Goal: Communication & Community: Answer question/provide support

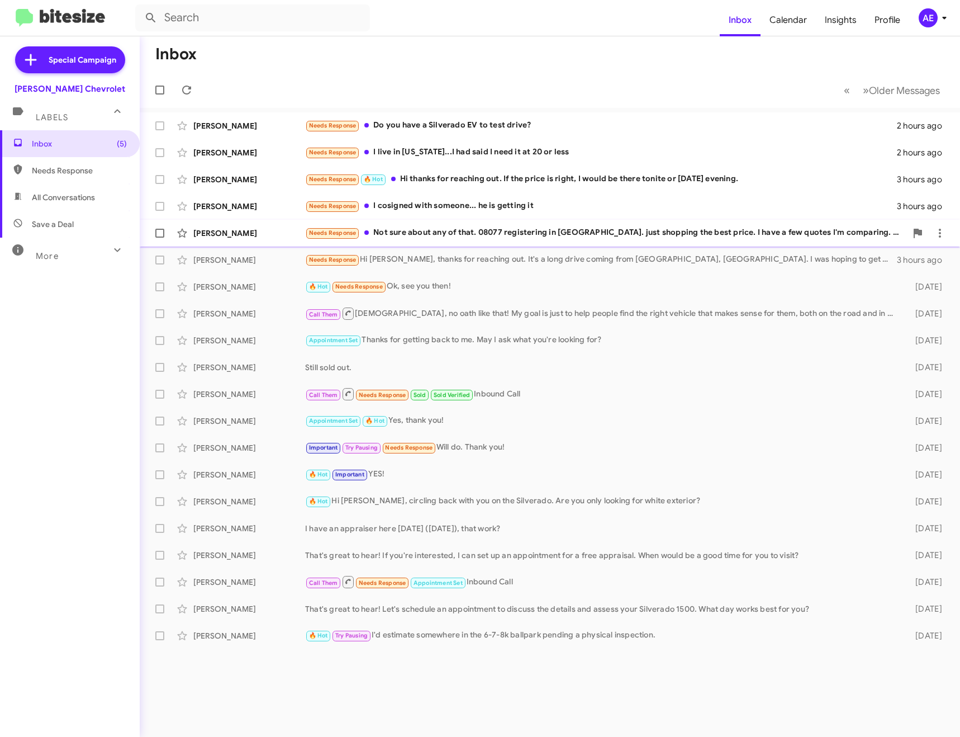
click at [508, 230] on div "Needs Response Not sure about any of that. 08077 registering in [GEOGRAPHIC_DAT…" at bounding box center [605, 232] width 601 height 13
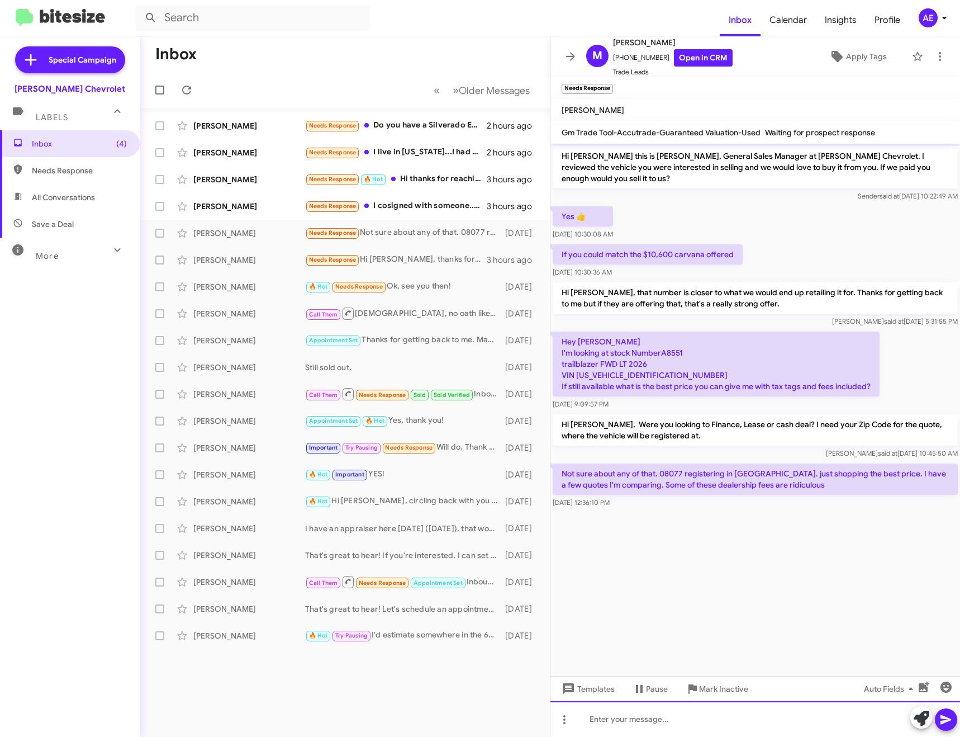
click at [712, 717] on div at bounding box center [756, 719] width 410 height 36
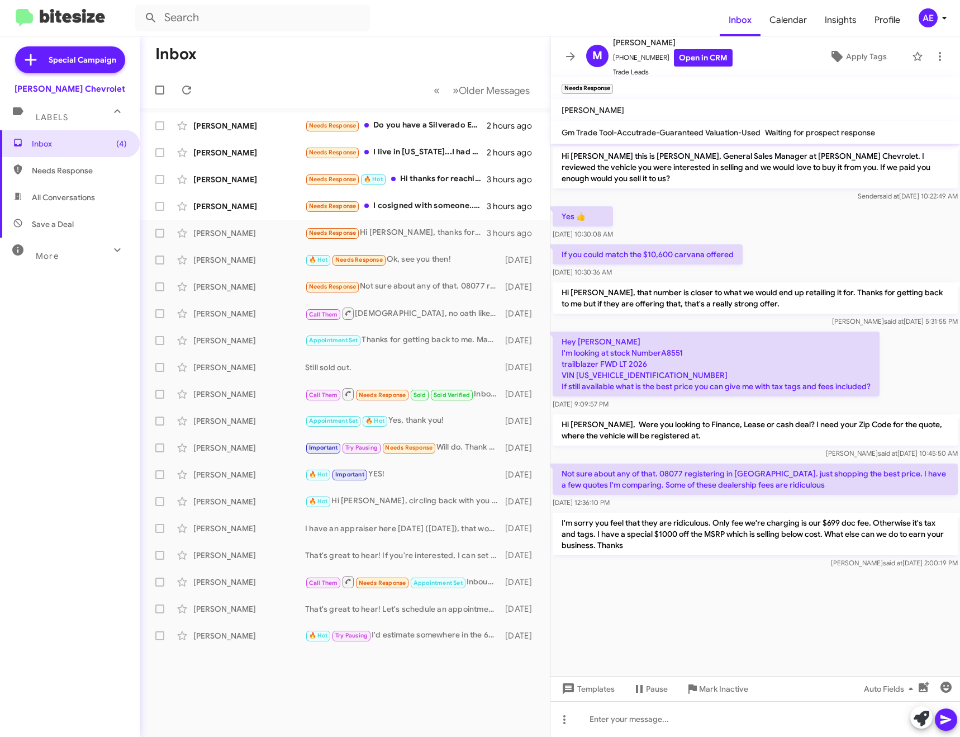
click at [568, 50] on icon at bounding box center [570, 56] width 13 height 13
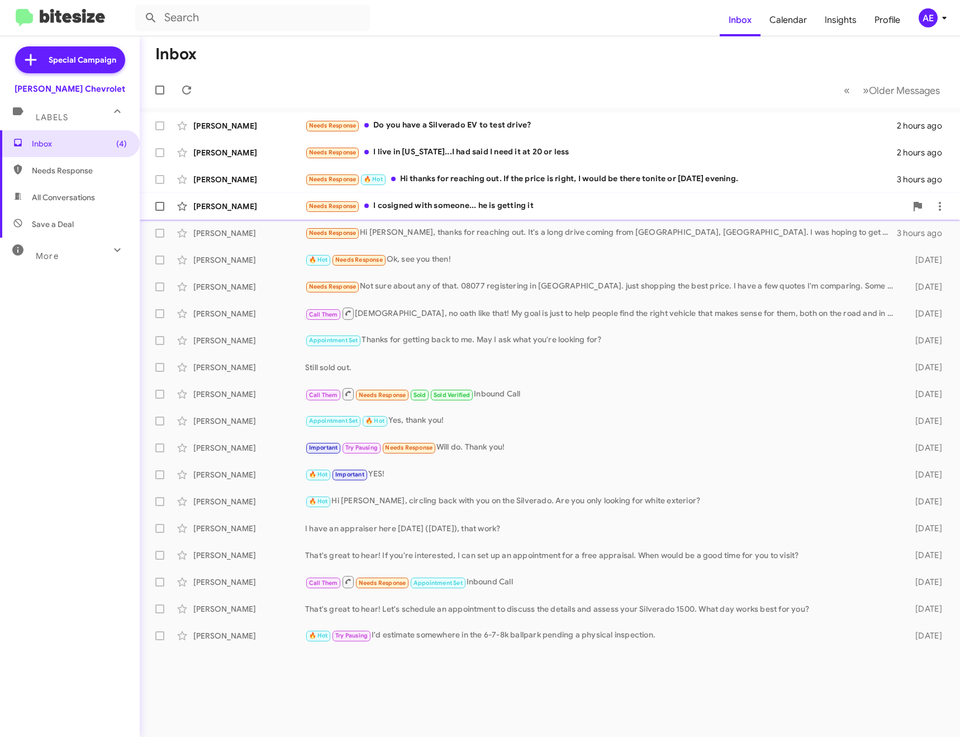
click at [443, 207] on div "Needs Response I cosigned with someone... he is getting it" at bounding box center [605, 206] width 601 height 13
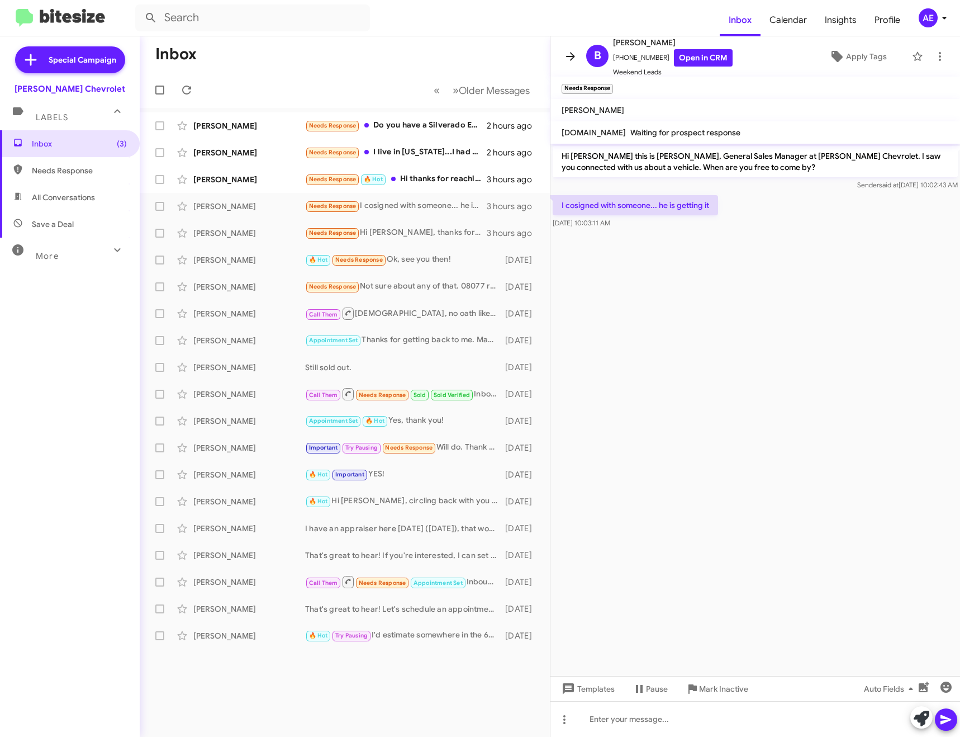
click at [578, 54] on span at bounding box center [571, 56] width 22 height 13
